Goal: Task Accomplishment & Management: Complete application form

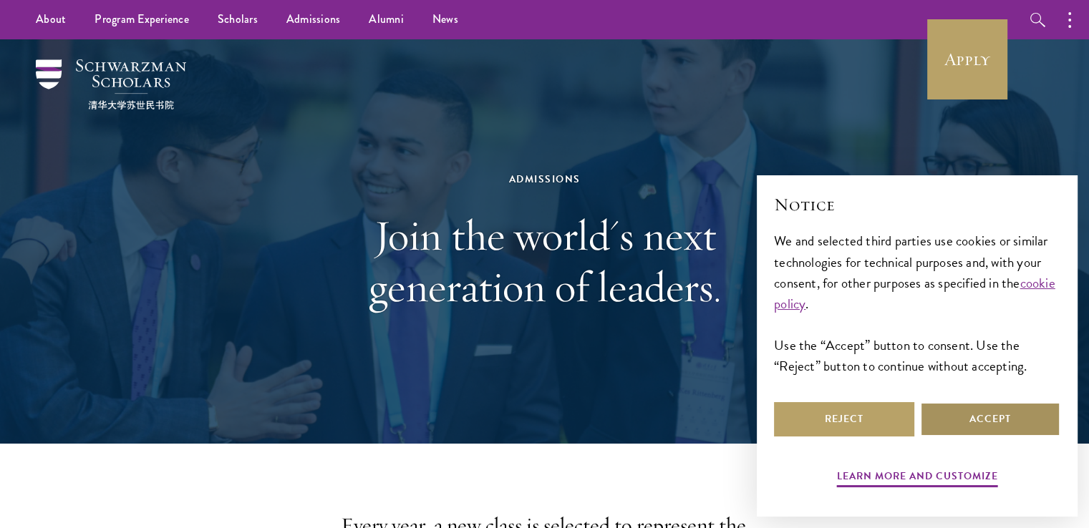
click at [953, 402] on button "Accept" at bounding box center [990, 419] width 140 height 34
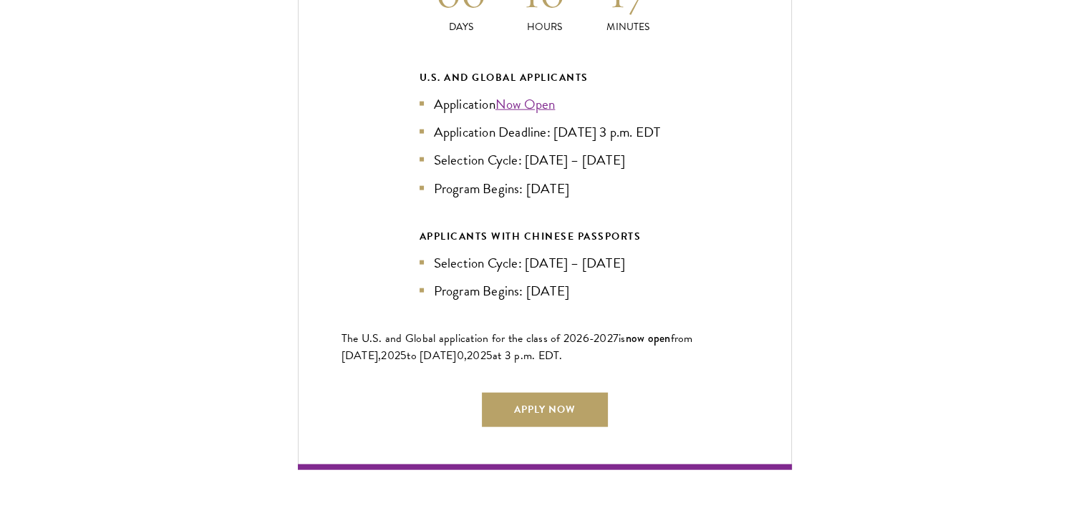
scroll to position [3246, 0]
click at [538, 377] on div "Current Selection Cycle: Countdown to September 10, 2025 Application Deadline 0…" at bounding box center [545, 164] width 494 height 609
click at [540, 381] on div "Current Selection Cycle: Countdown to September 10, 2025 Application Deadline 0…" at bounding box center [545, 164] width 494 height 609
click at [533, 409] on link "Apply Now" at bounding box center [545, 409] width 126 height 34
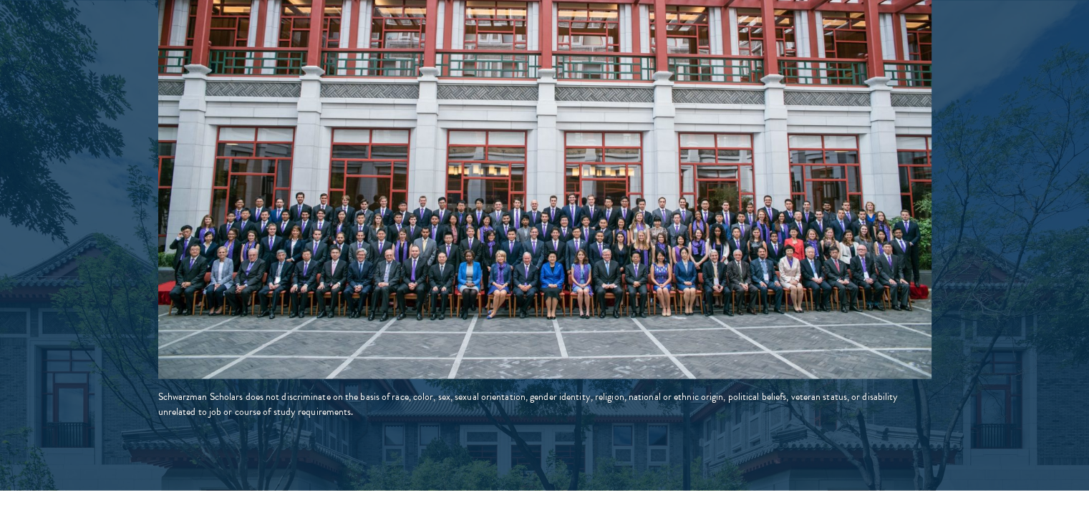
scroll to position [2533, 0]
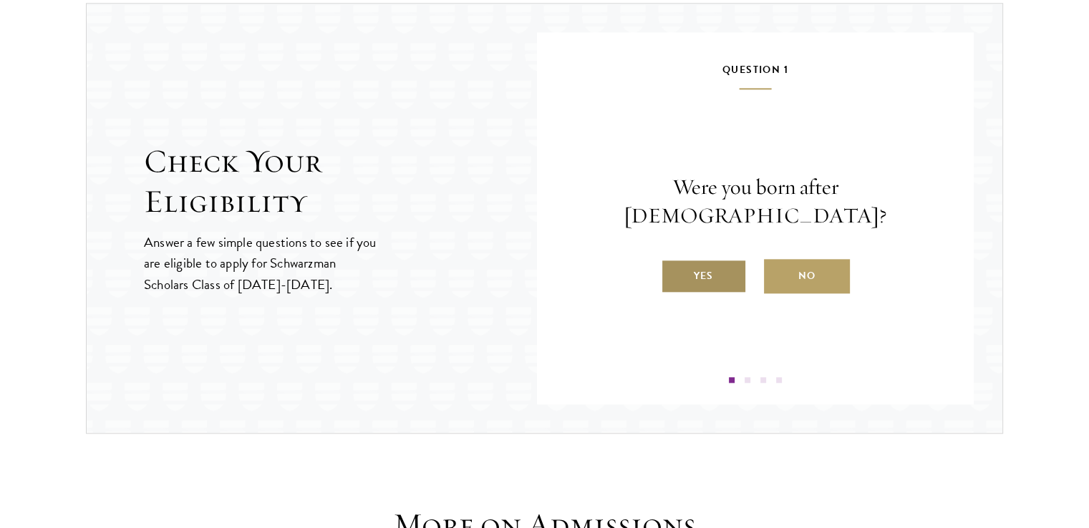
click at [727, 266] on label "Yes" at bounding box center [704, 276] width 86 height 34
click at [674, 266] on input "Yes" at bounding box center [667, 267] width 13 height 13
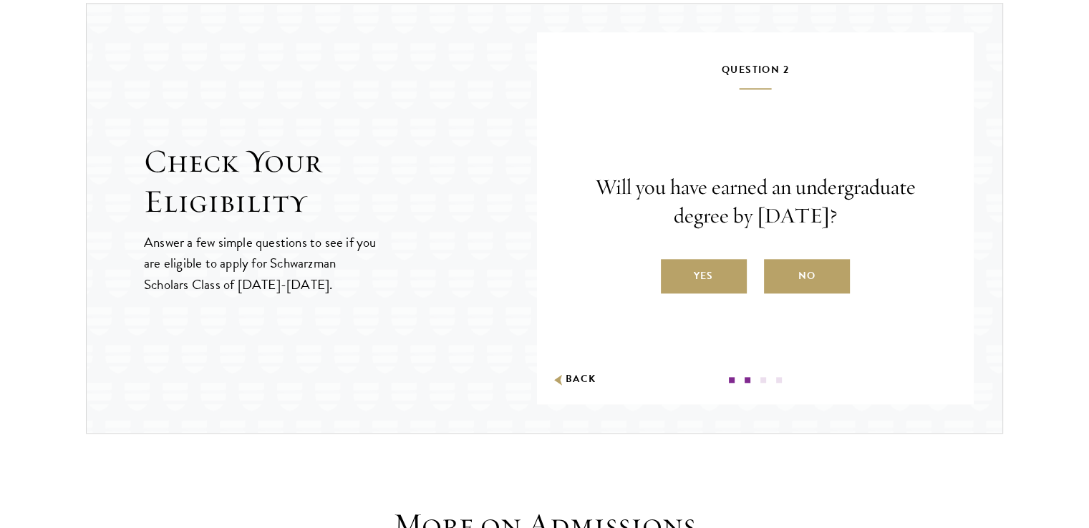
click at [727, 266] on label "Yes" at bounding box center [704, 276] width 86 height 34
click at [674, 266] on input "Yes" at bounding box center [667, 267] width 13 height 13
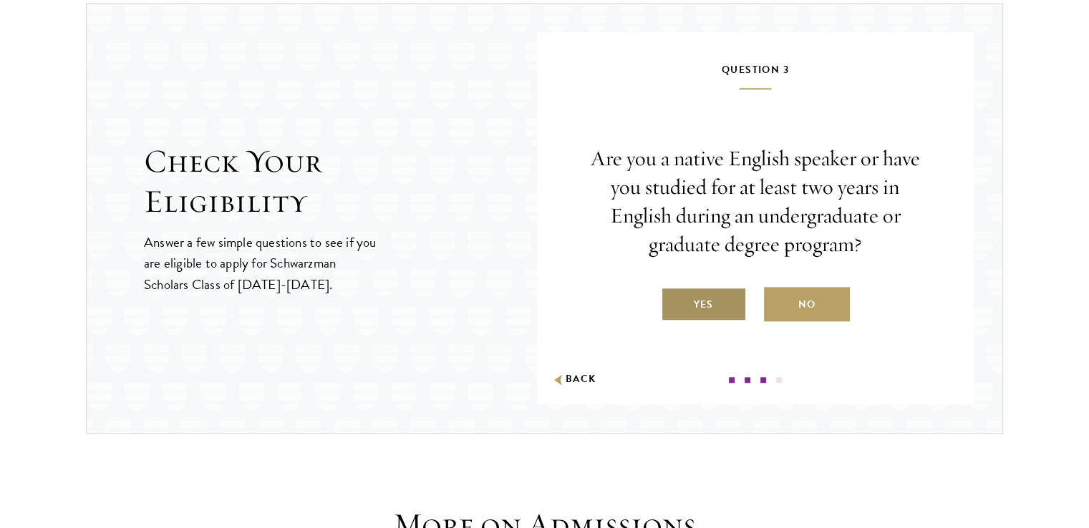
click at [716, 293] on label "Yes" at bounding box center [704, 304] width 86 height 34
click at [674, 293] on input "Yes" at bounding box center [667, 295] width 13 height 13
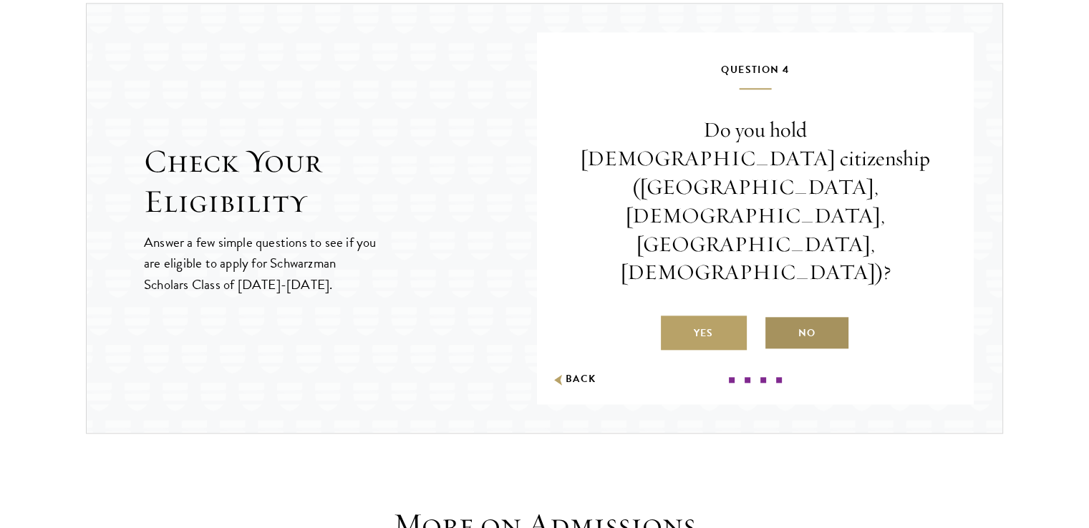
click at [815, 316] on label "No" at bounding box center [807, 333] width 86 height 34
click at [777, 318] on input "No" at bounding box center [770, 324] width 13 height 13
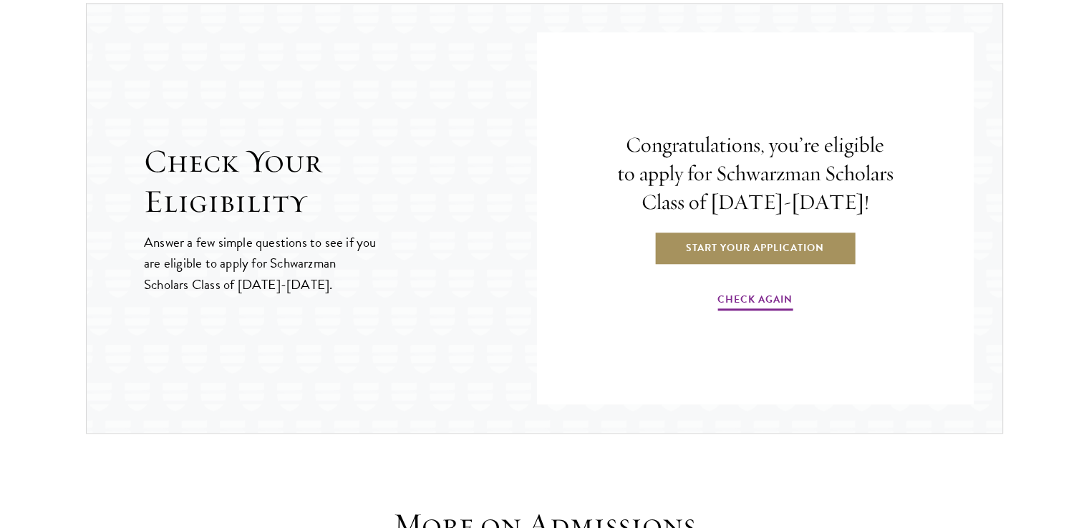
click at [751, 246] on link "Start Your Application" at bounding box center [754, 247] width 203 height 34
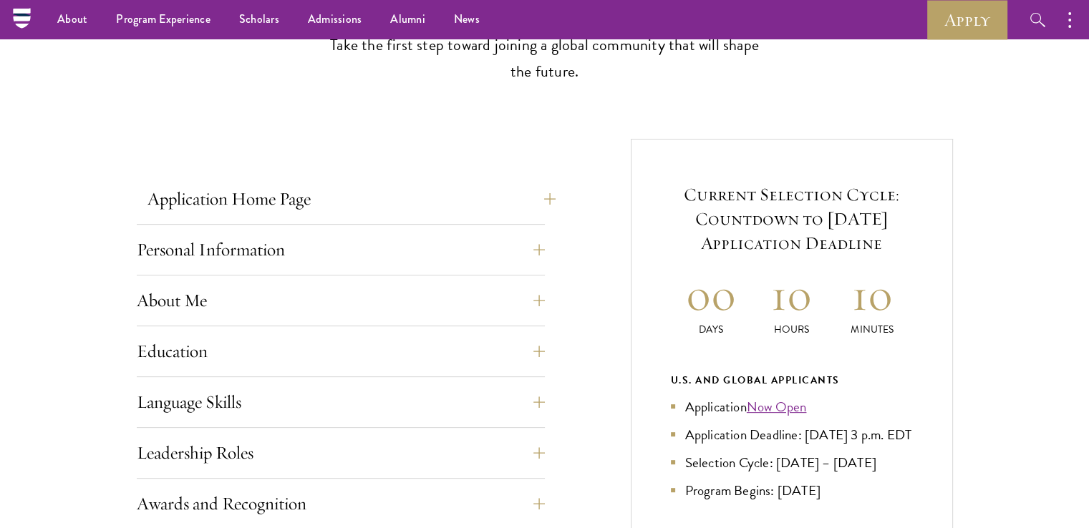
scroll to position [439, 0]
click at [535, 198] on button "Application Home Page" at bounding box center [351, 200] width 408 height 34
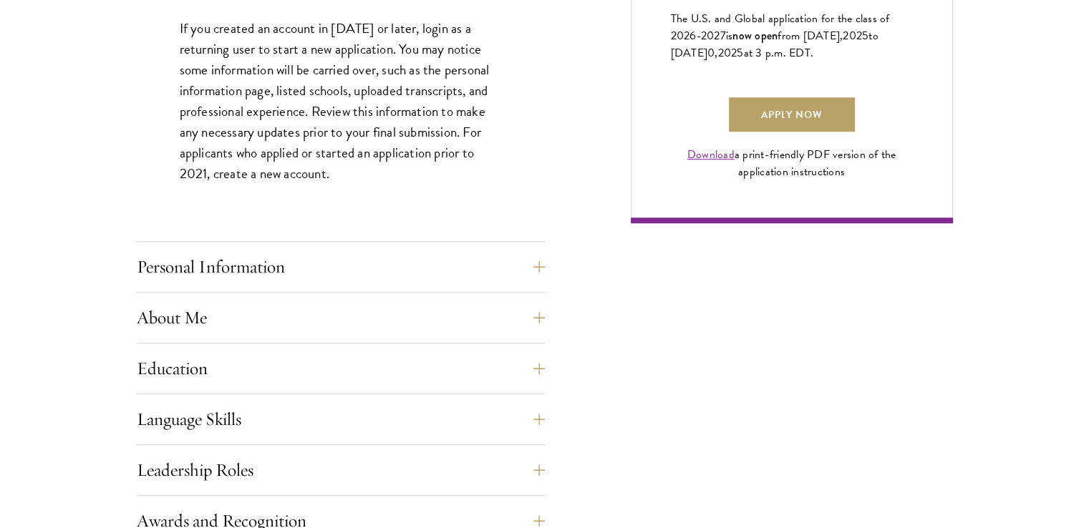
scroll to position [1066, 0]
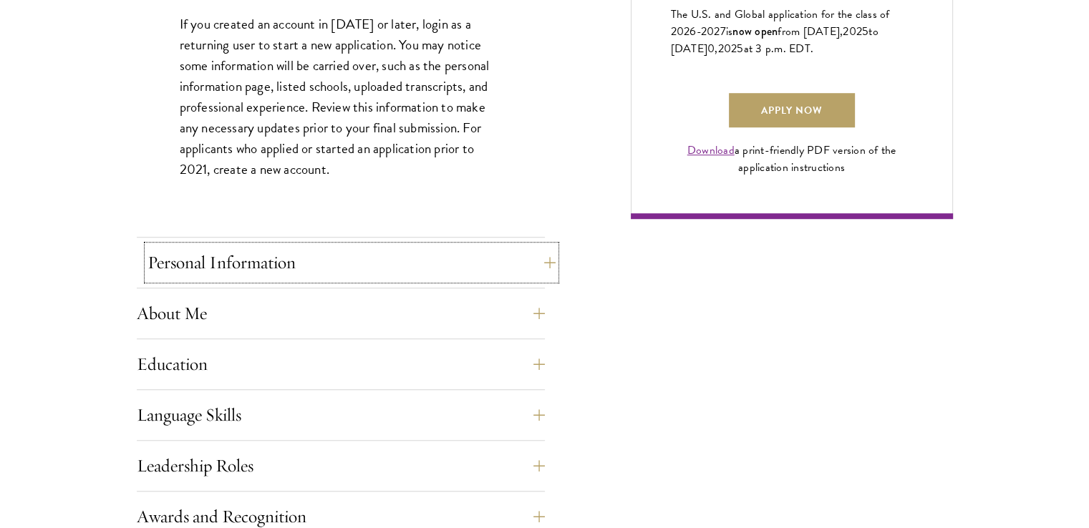
click at [517, 249] on button "Personal Information" at bounding box center [351, 263] width 408 height 34
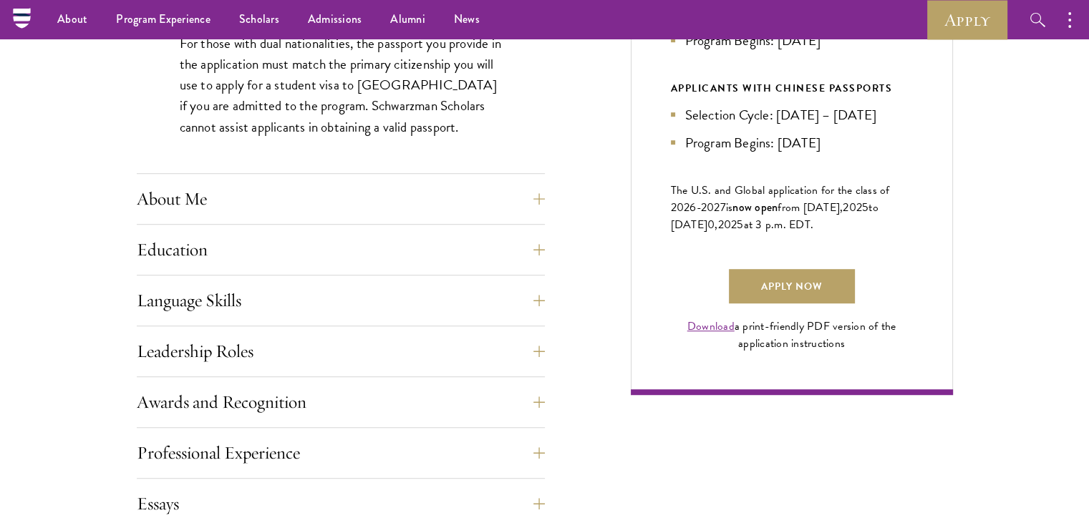
scroll to position [890, 0]
click at [490, 198] on button "About Me" at bounding box center [351, 199] width 408 height 34
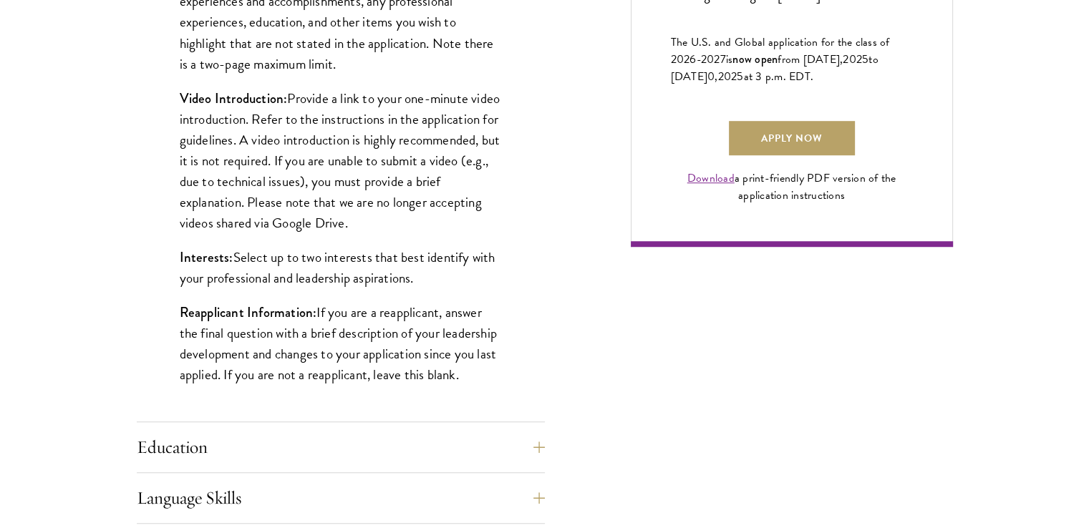
scroll to position [1039, 0]
